Goal: Task Accomplishment & Management: Manage account settings

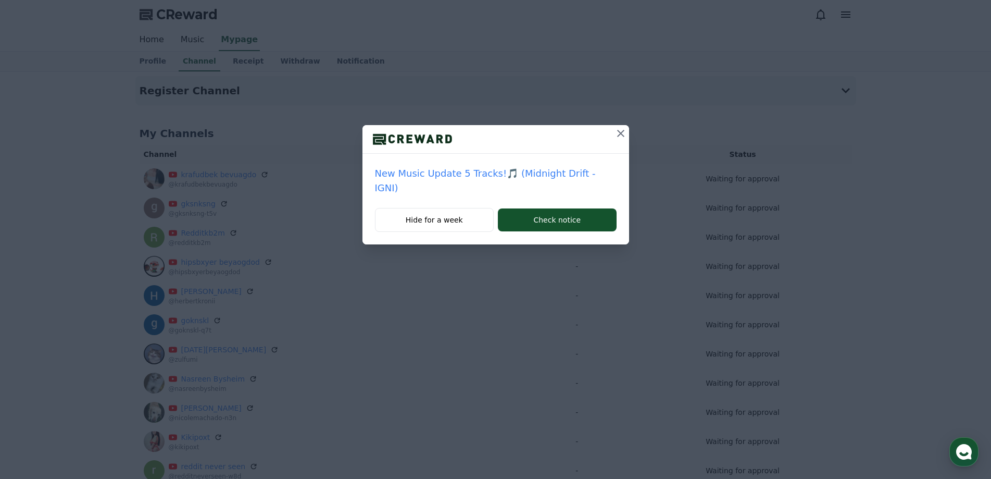
click at [618, 133] on icon at bounding box center [621, 133] width 12 height 12
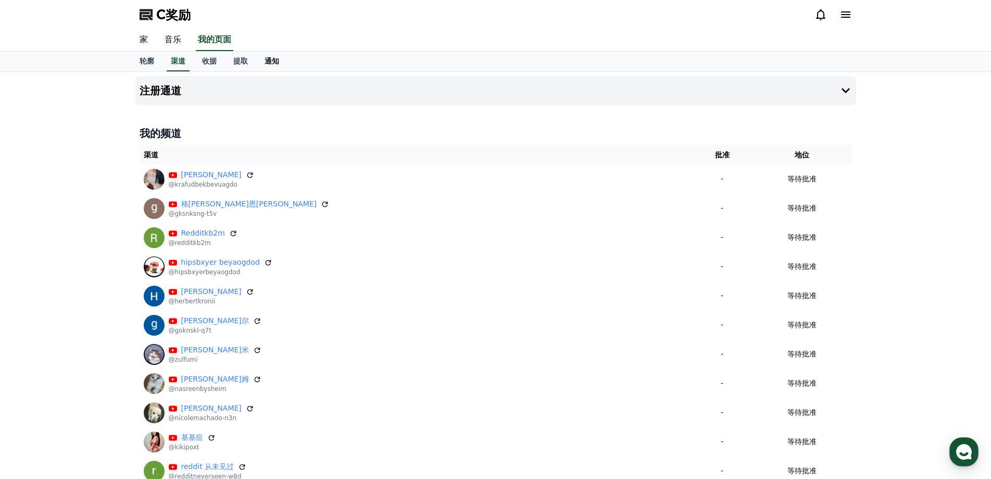
click at [265, 56] on link "通知" at bounding box center [271, 62] width 31 height 20
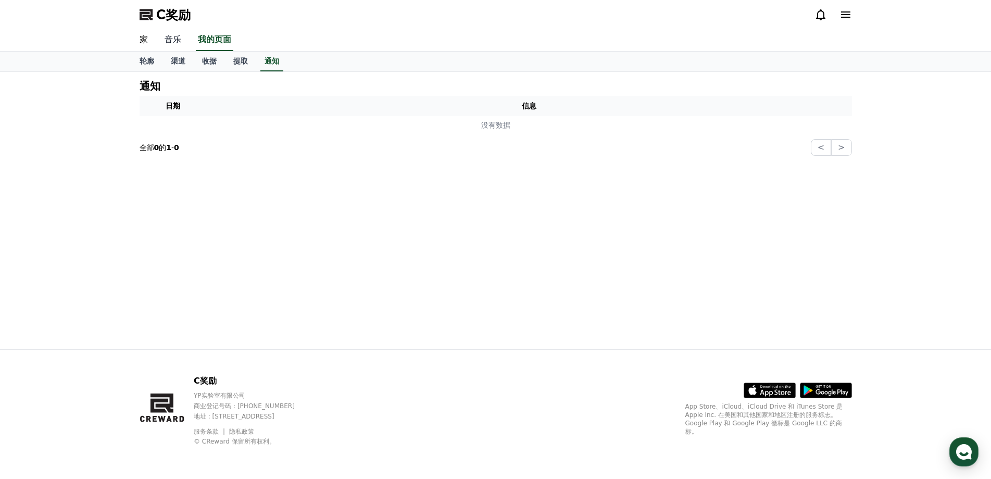
click at [179, 44] on font "音乐" at bounding box center [173, 39] width 17 height 10
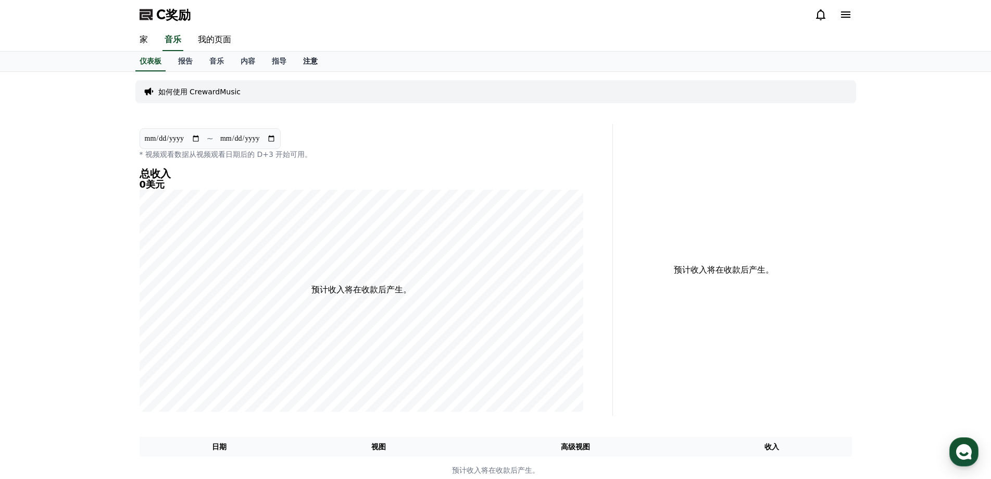
click at [310, 60] on font "注意" at bounding box center [310, 61] width 15 height 8
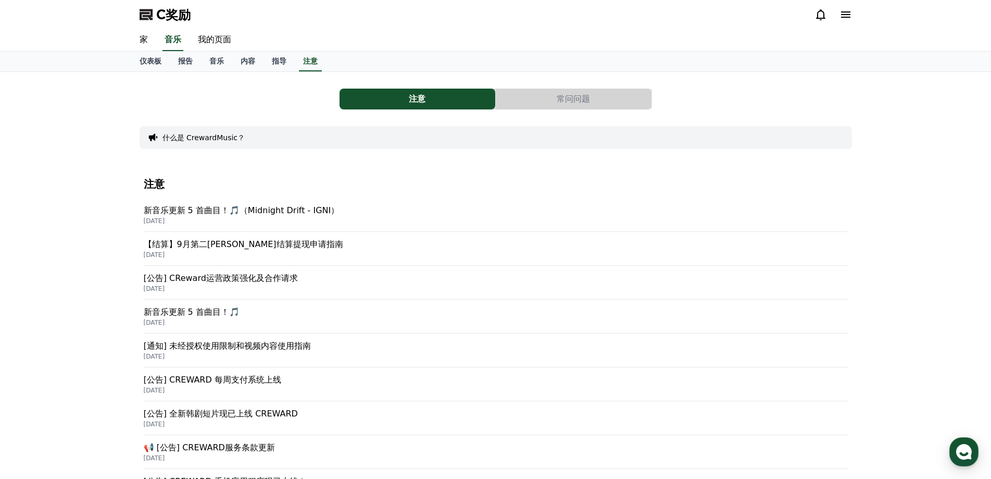
click at [202, 214] on font "新音乐更新 5 首曲目！🎵（Midnight Drift - IGNI）" at bounding box center [242, 210] width 196 height 10
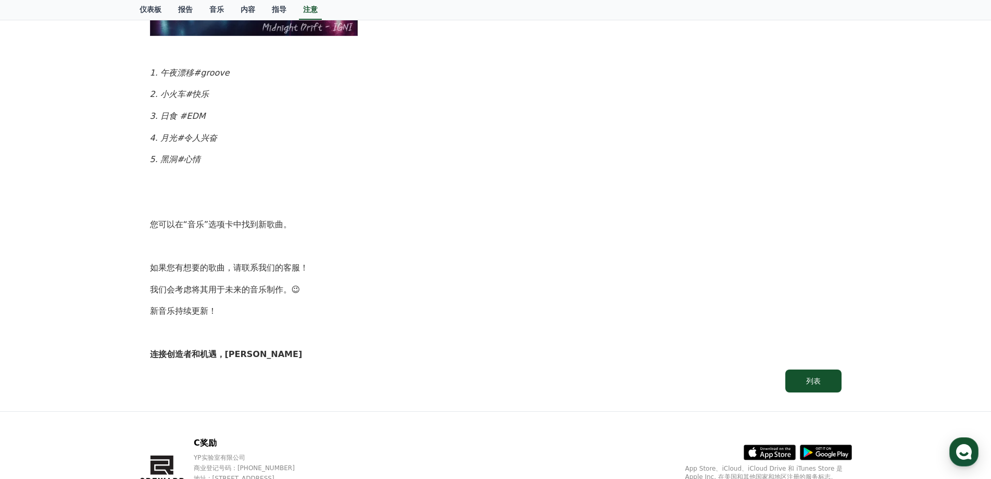
scroll to position [587, 0]
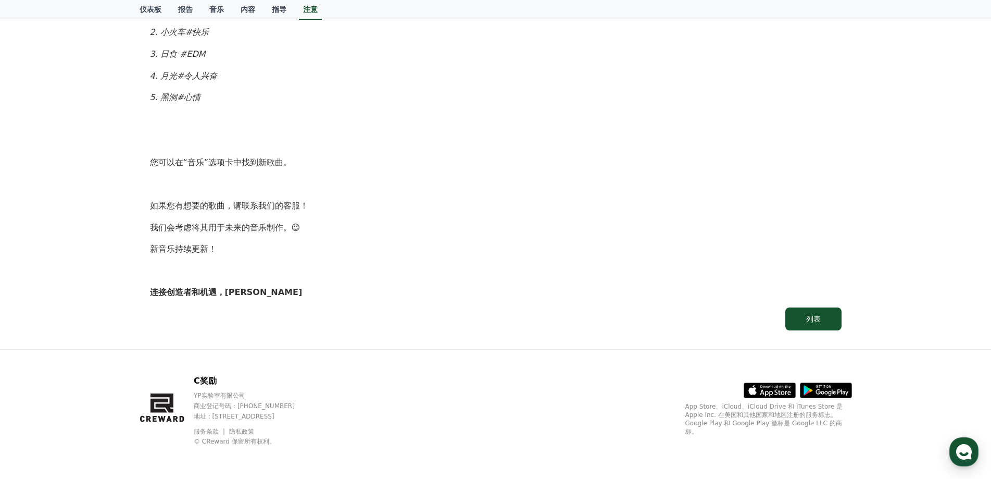
click at [815, 320] on font "列表" at bounding box center [813, 319] width 15 height 8
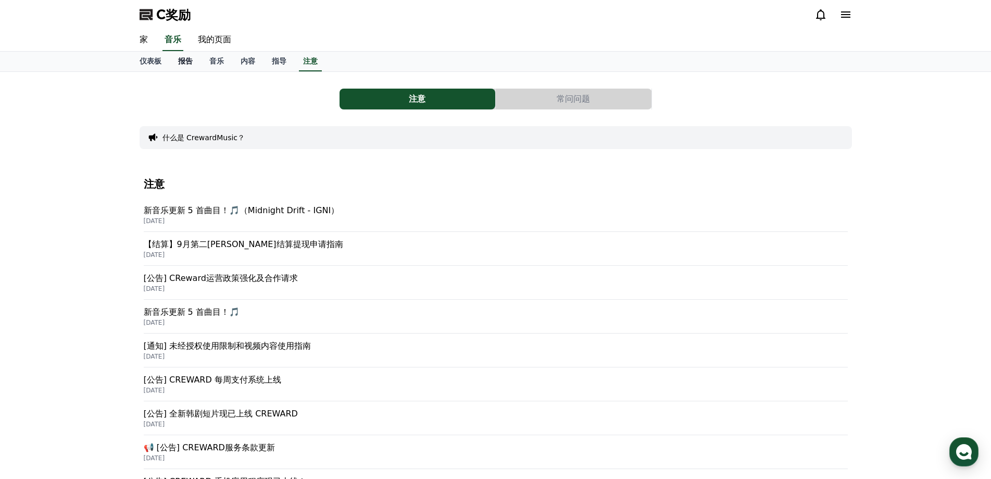
click at [189, 57] on font "报告" at bounding box center [185, 61] width 15 height 8
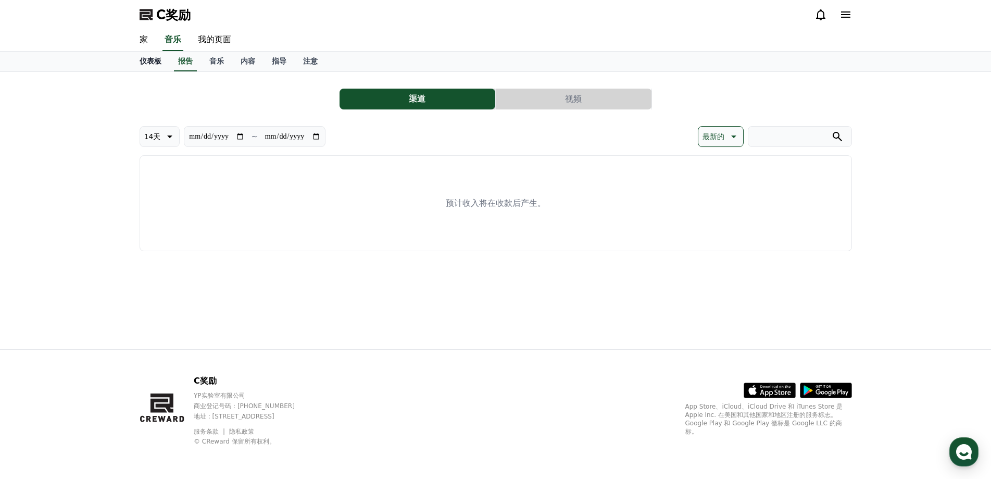
click at [151, 68] on link "仪表板" at bounding box center [150, 62] width 39 height 20
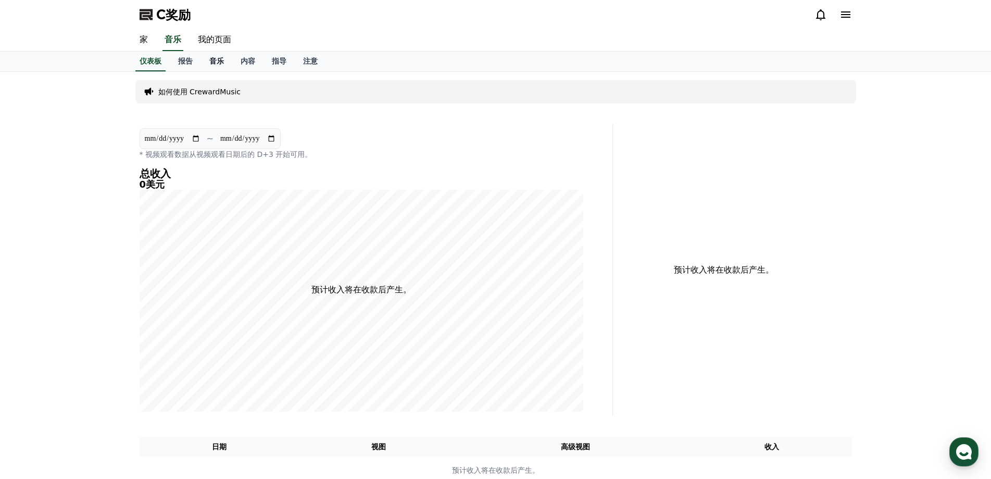
click at [223, 60] on font "音乐" at bounding box center [216, 61] width 15 height 8
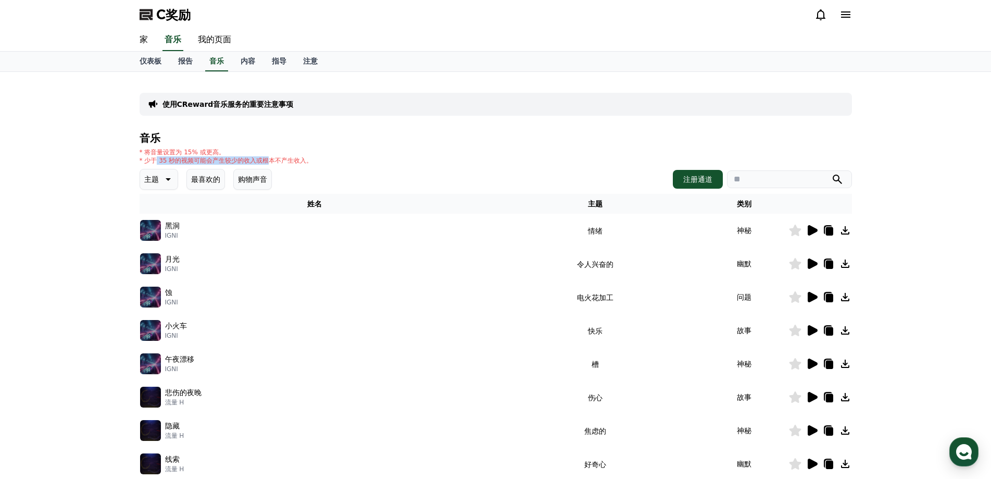
drag, startPoint x: 156, startPoint y: 157, endPoint x: 269, endPoint y: 157, distance: 113.5
click at [269, 157] on font "* 少于 35 秒的视频可能会产生较少的收入或根本不产生收入。" at bounding box center [226, 160] width 173 height 7
click at [459, 135] on h4 "音乐" at bounding box center [496, 137] width 712 height 11
click at [256, 61] on link "内容" at bounding box center [247, 62] width 31 height 20
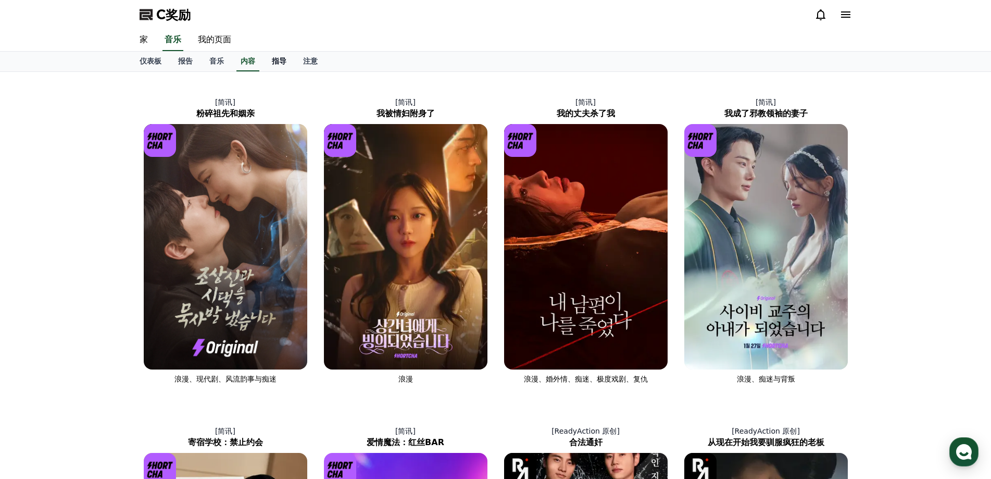
click at [271, 60] on link "指导" at bounding box center [279, 62] width 31 height 20
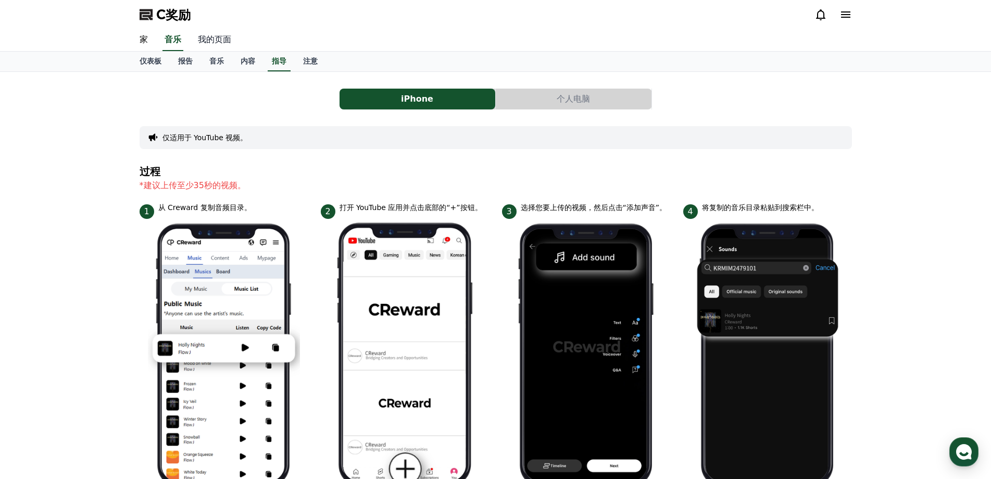
click at [216, 42] on font "我的页面" at bounding box center [214, 39] width 33 height 10
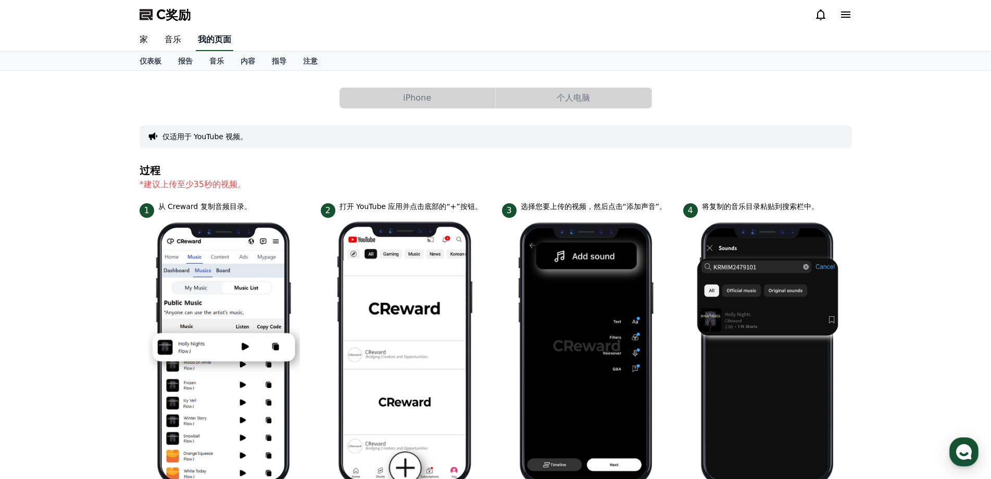
select select "**********"
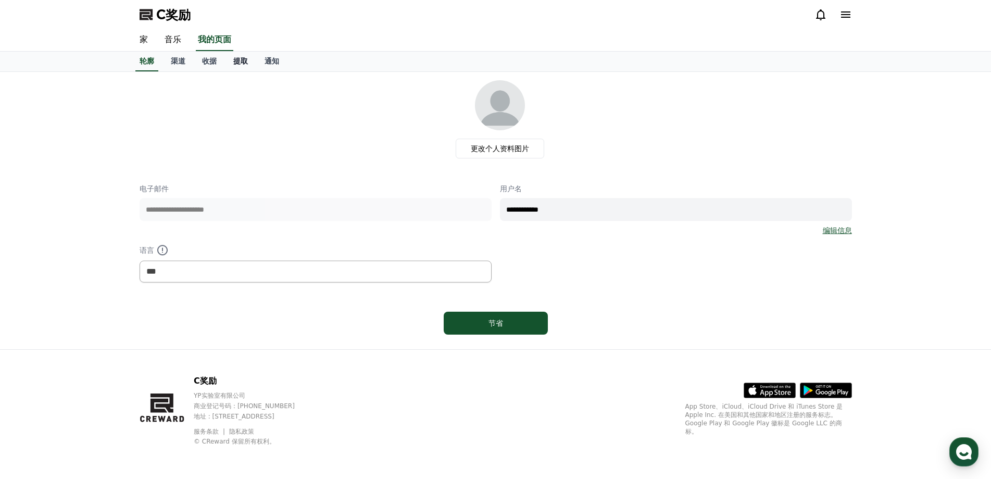
click at [234, 62] on font "提取" at bounding box center [240, 61] width 15 height 8
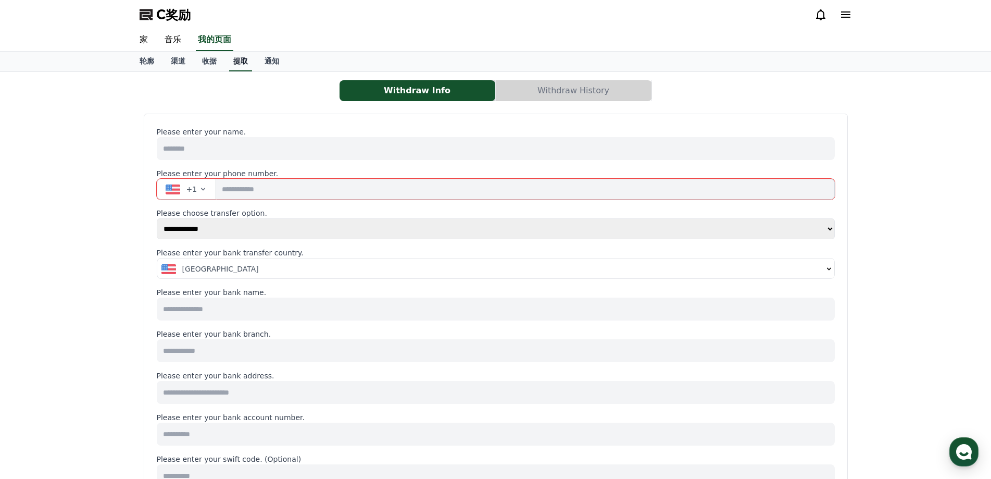
select select
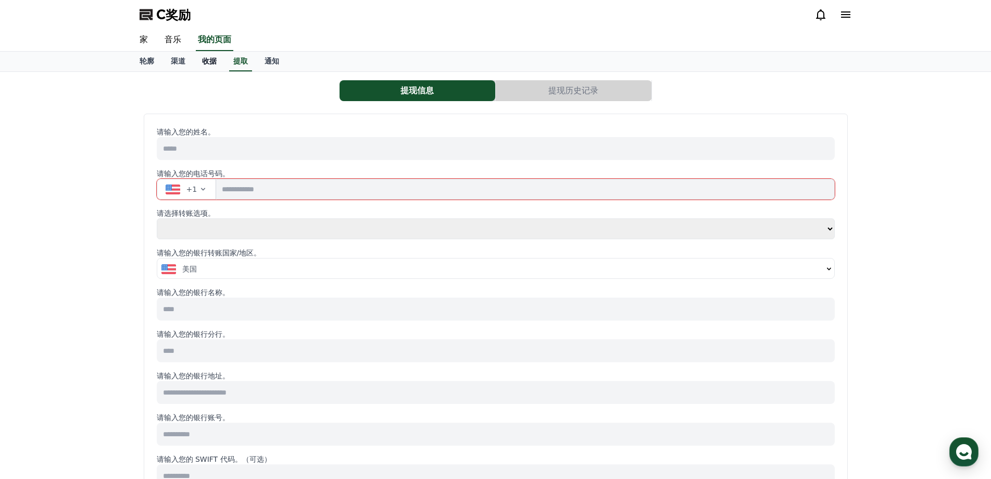
click at [217, 61] on link "收据" at bounding box center [209, 62] width 31 height 20
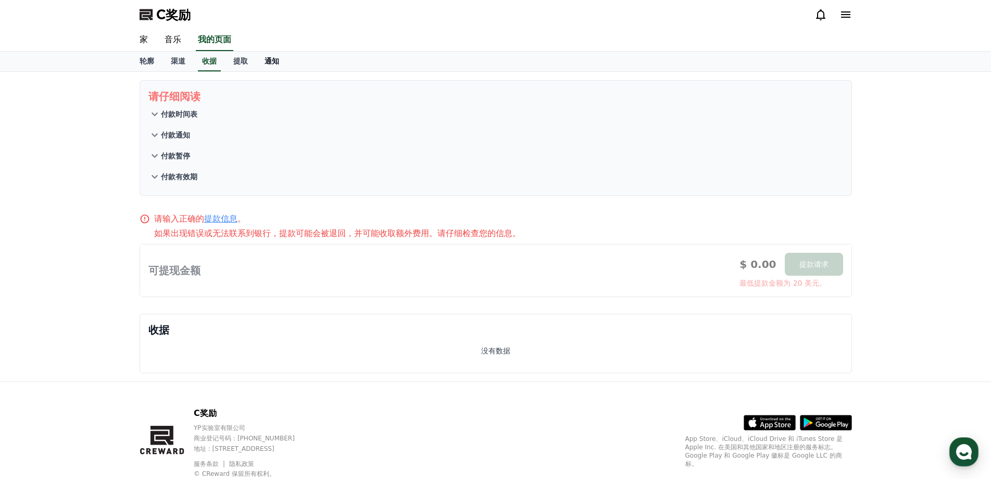
click at [268, 60] on font "通知" at bounding box center [272, 61] width 15 height 8
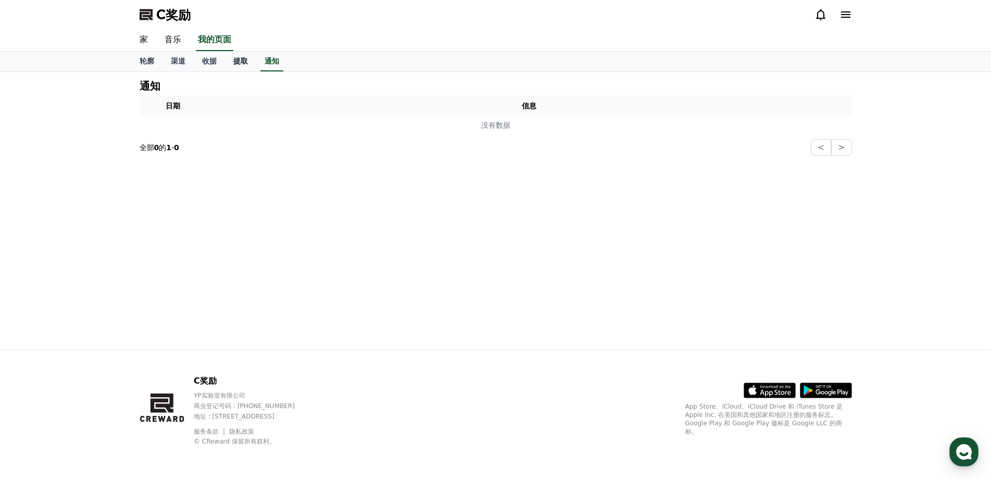
click at [239, 58] on font "提取" at bounding box center [240, 61] width 15 height 8
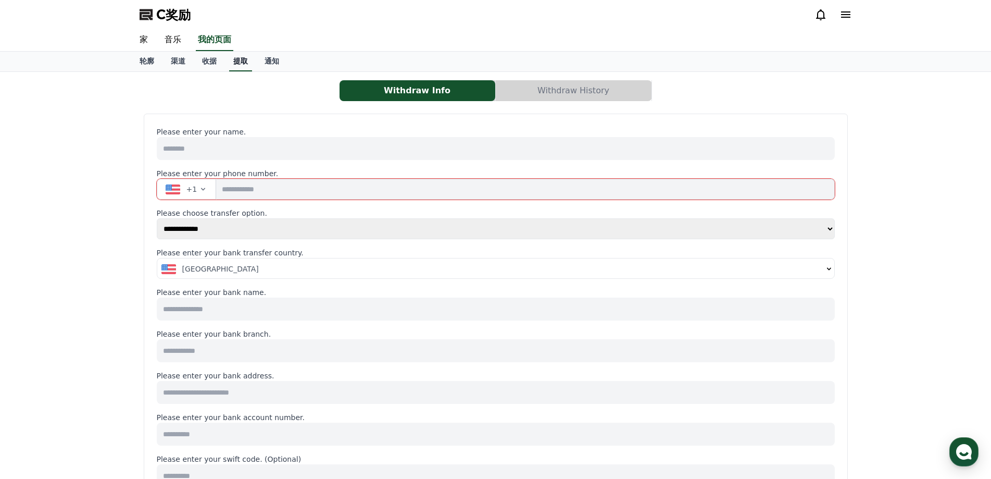
select select
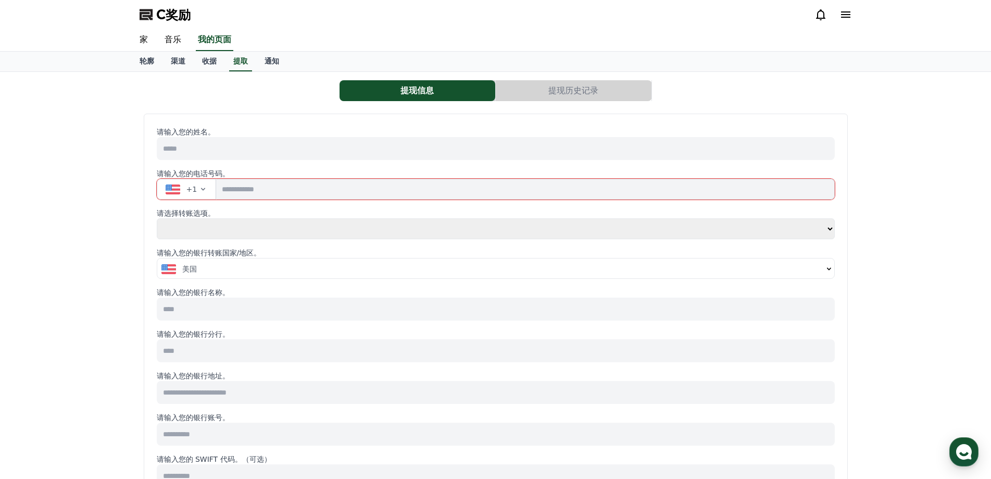
click at [184, 306] on input at bounding box center [496, 308] width 678 height 23
type input "*"
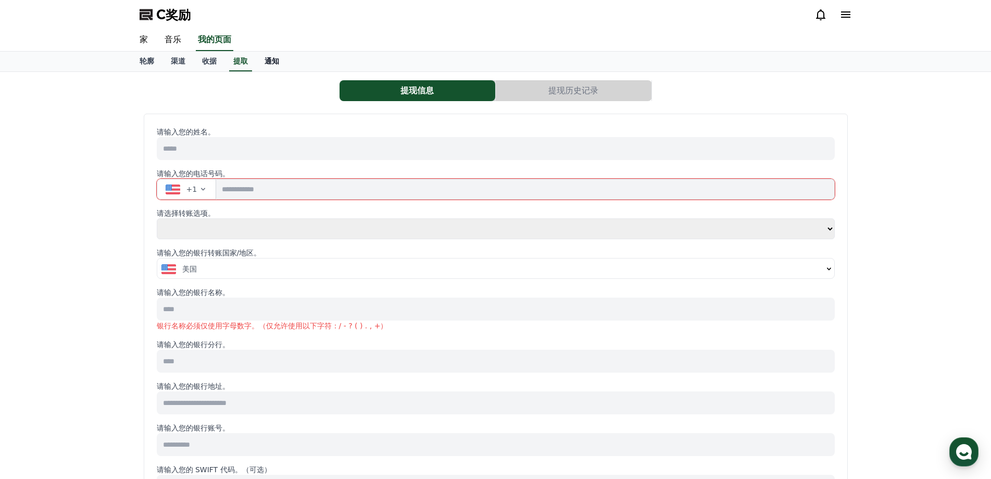
click at [273, 65] on font "通知" at bounding box center [272, 61] width 15 height 8
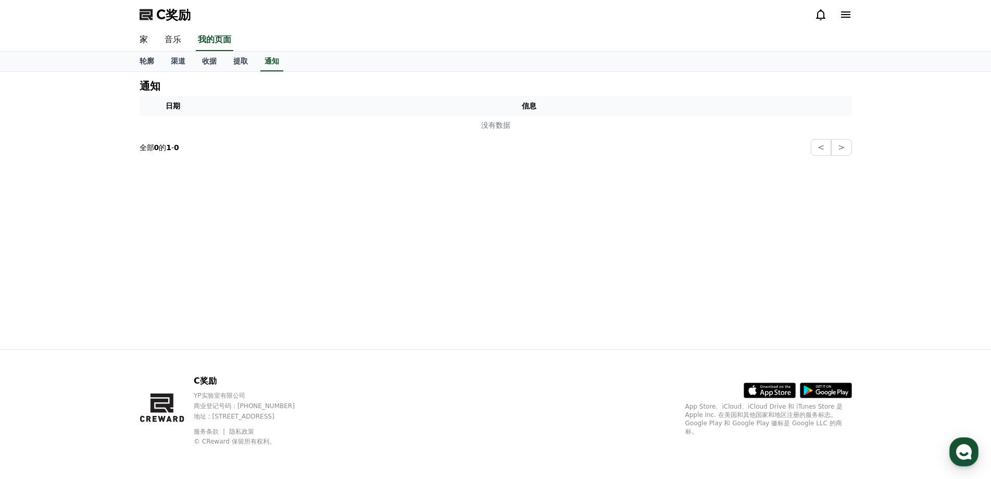
click at [176, 37] on font "音乐" at bounding box center [173, 39] width 17 height 10
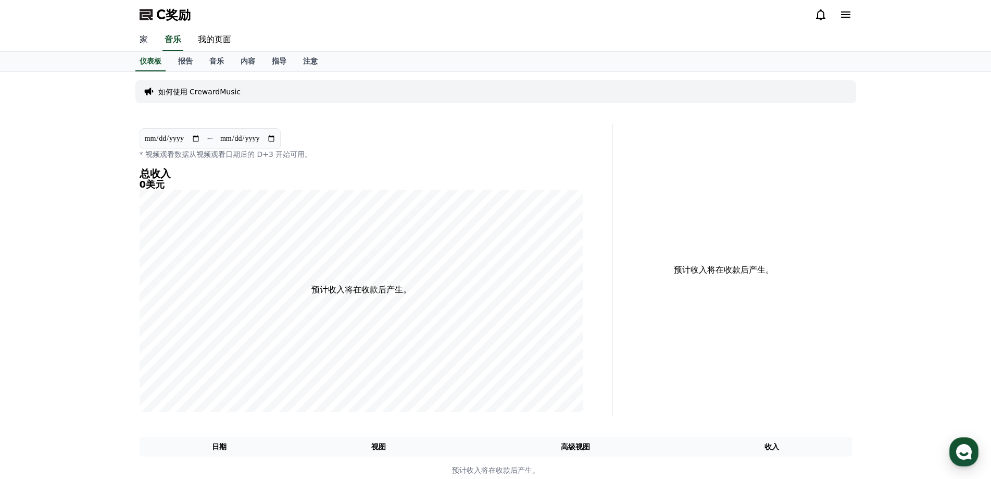
click at [152, 41] on link "家" at bounding box center [143, 40] width 25 height 22
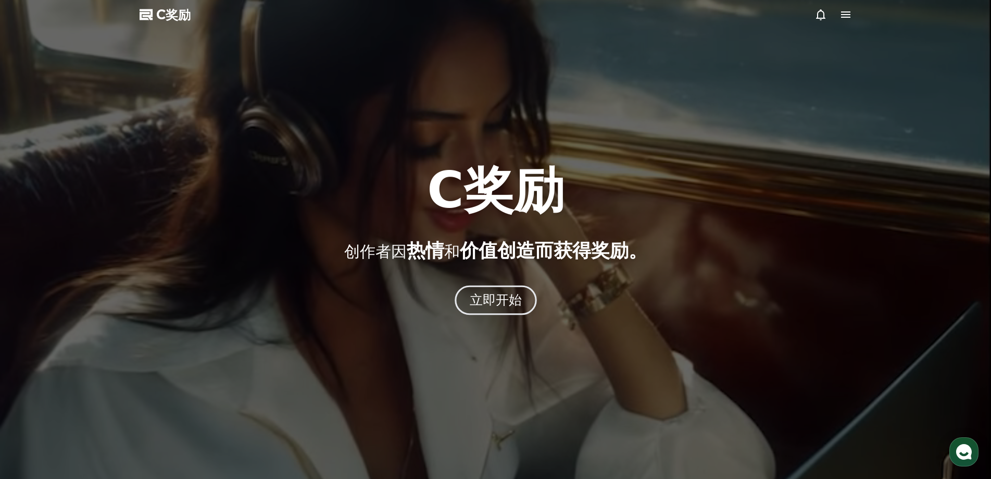
click at [508, 302] on font "立即开始" at bounding box center [495, 299] width 53 height 15
